Goal: Task Accomplishment & Management: Complete application form

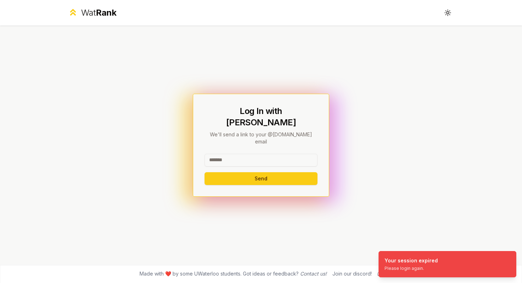
click at [240, 154] on input at bounding box center [261, 160] width 113 height 13
type input "******"
click at [246, 172] on button "Send" at bounding box center [261, 178] width 113 height 13
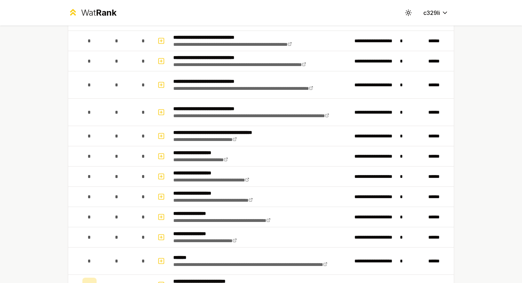
scroll to position [499, 0]
